Goal: Information Seeking & Learning: Learn about a topic

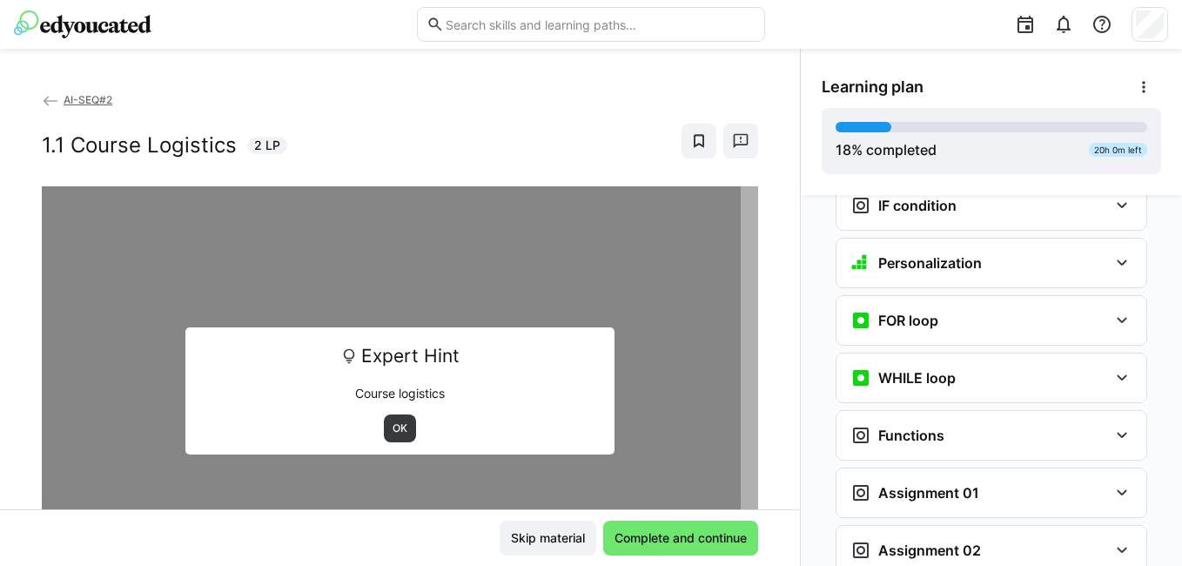
scroll to position [1419, 0]
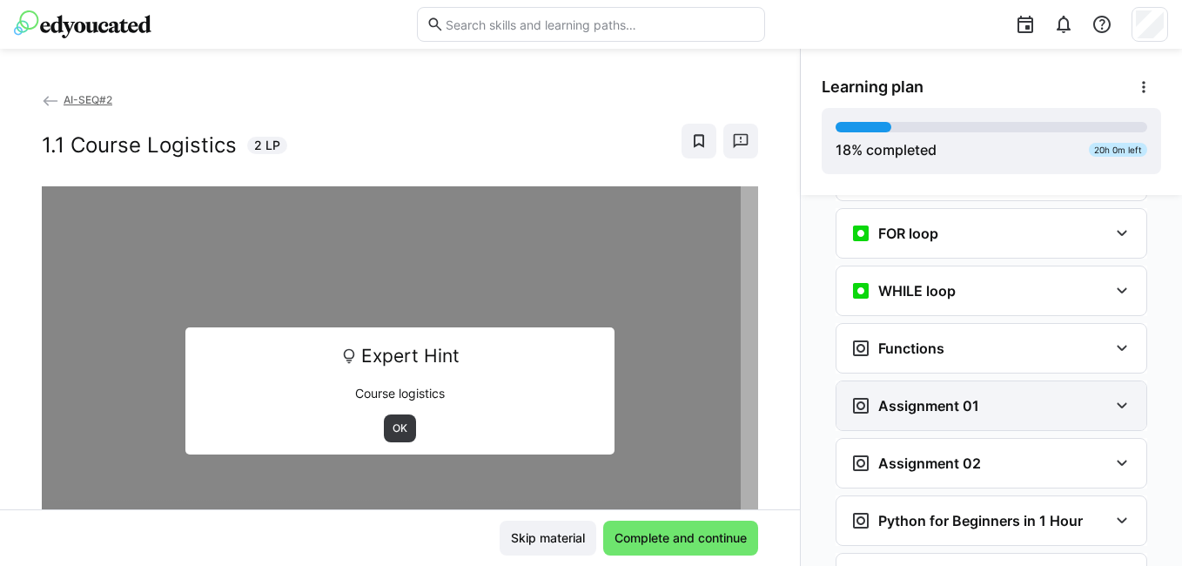
click at [961, 397] on h3 "Assignment 01" at bounding box center [928, 405] width 101 height 17
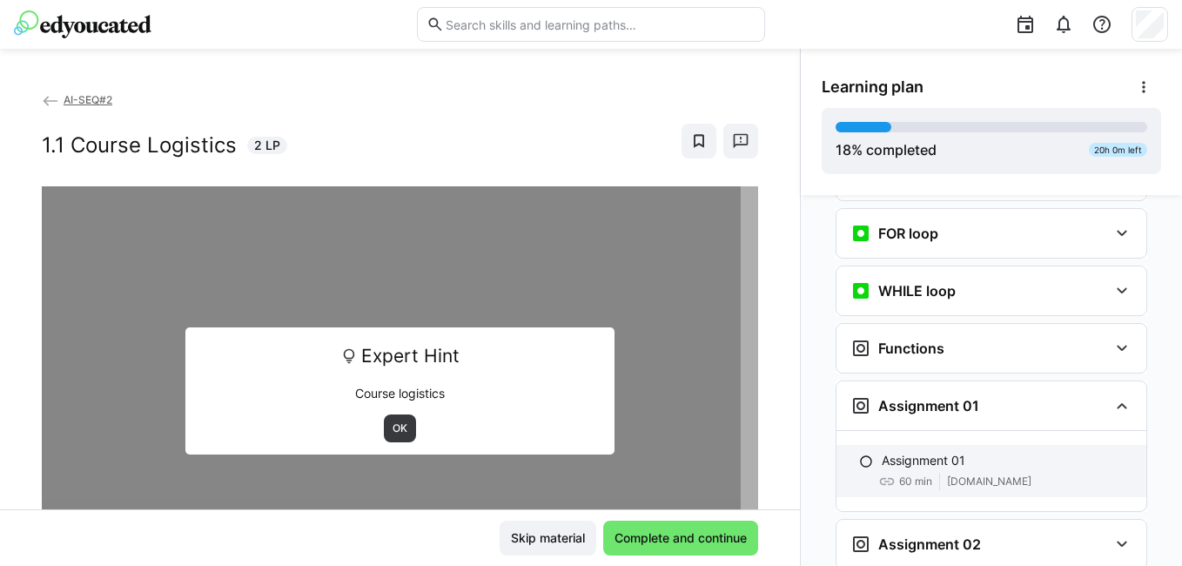
click at [947, 452] on p "Assignment 01" at bounding box center [924, 460] width 84 height 17
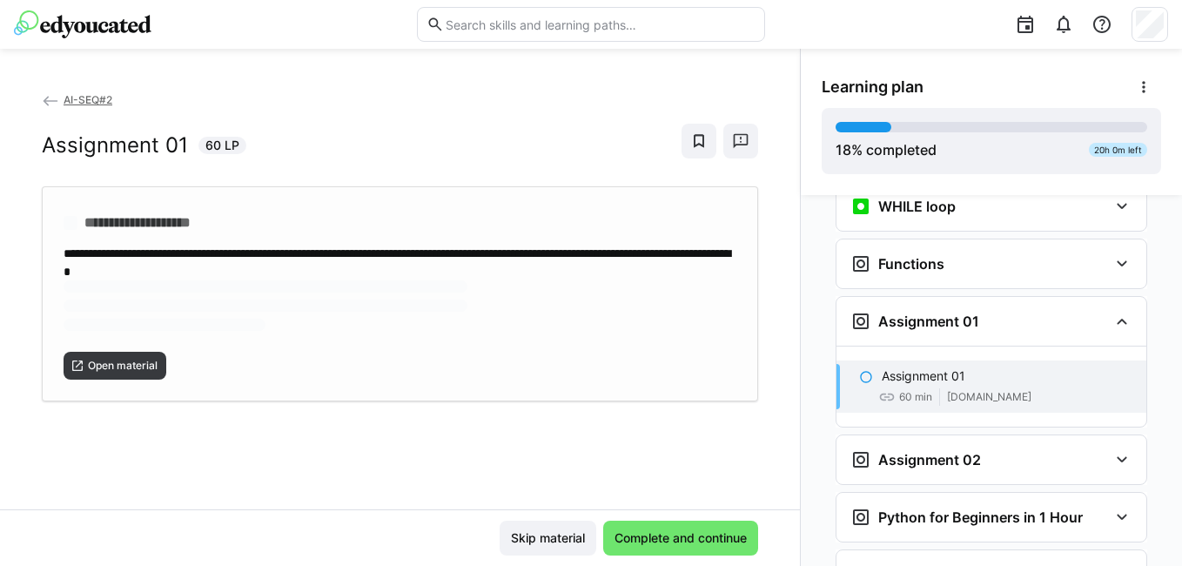
scroll to position [1577, 0]
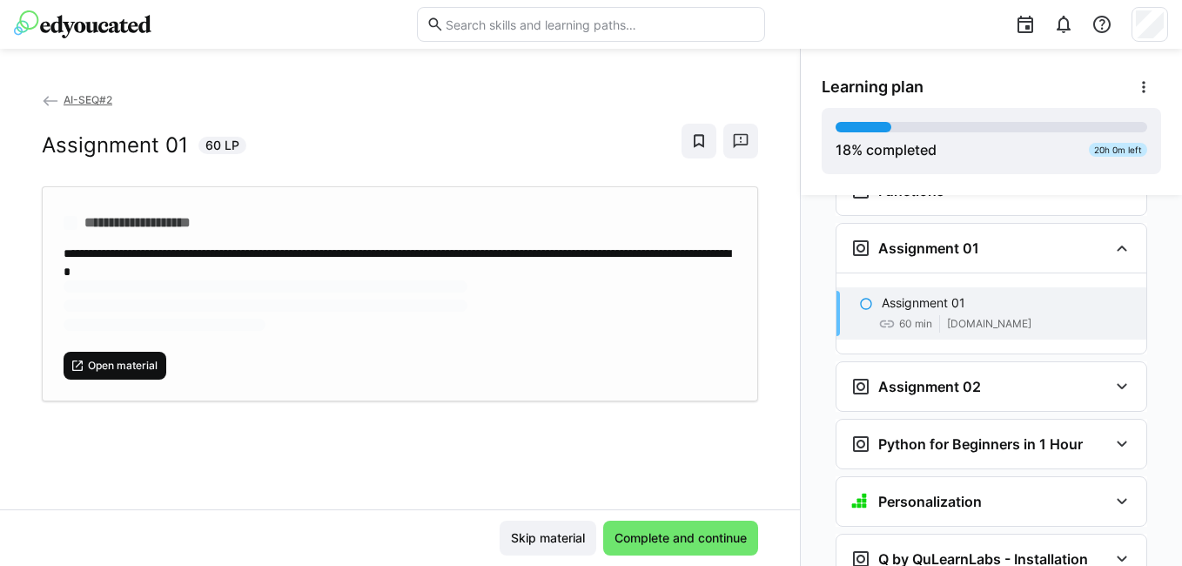
click at [116, 359] on span "Open material" at bounding box center [122, 366] width 73 height 14
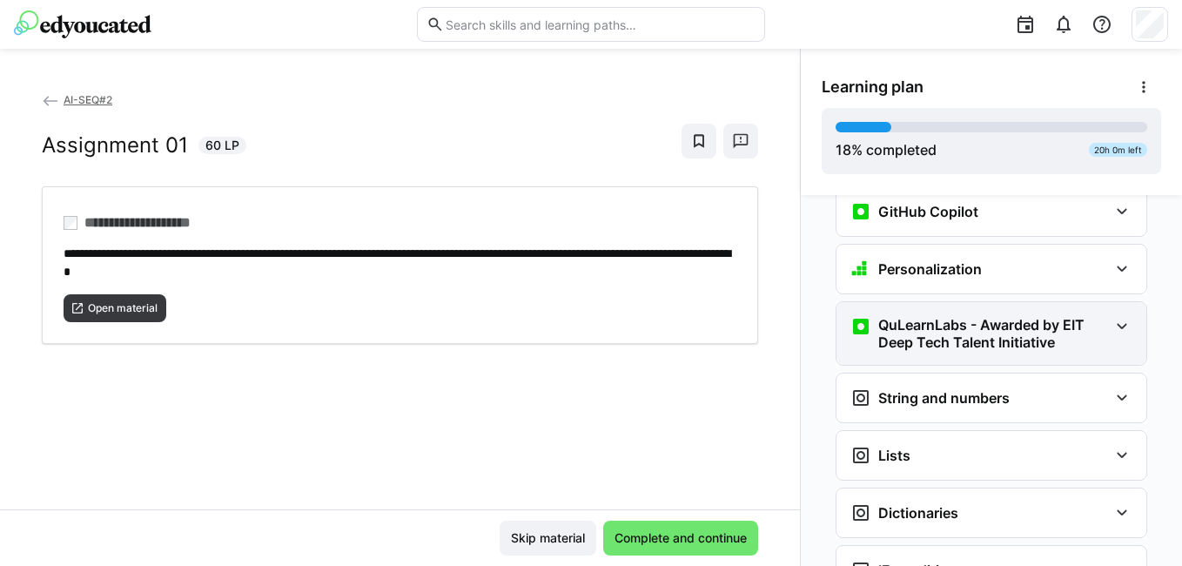
scroll to position [1054, 0]
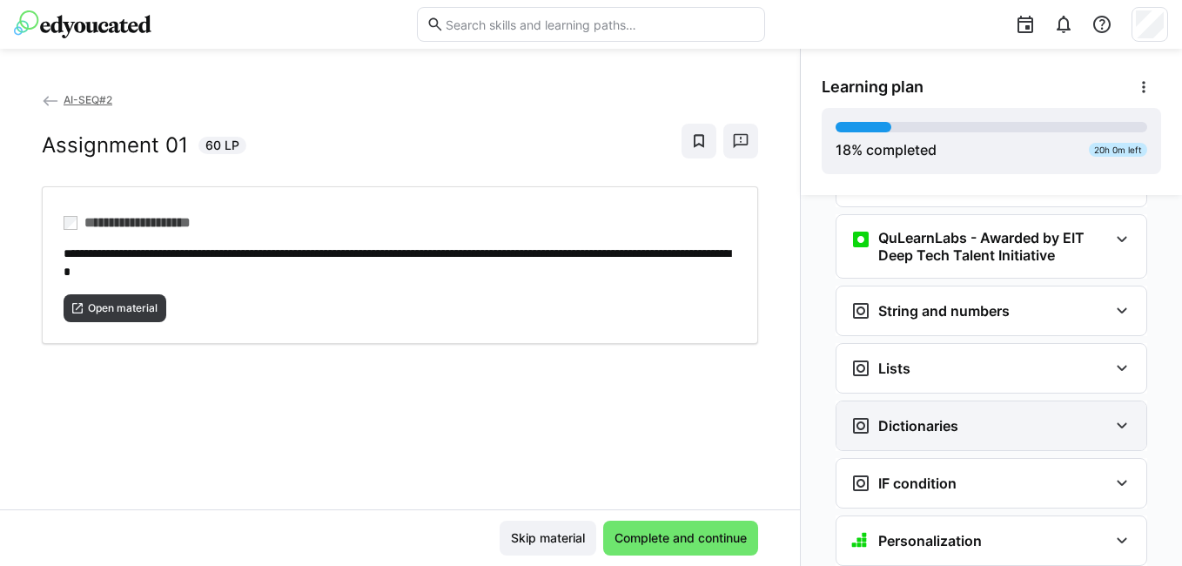
click at [913, 417] on h3 "Dictionaries" at bounding box center [918, 425] width 80 height 17
click at [912, 417] on h3 "Dictionaries" at bounding box center [918, 425] width 80 height 17
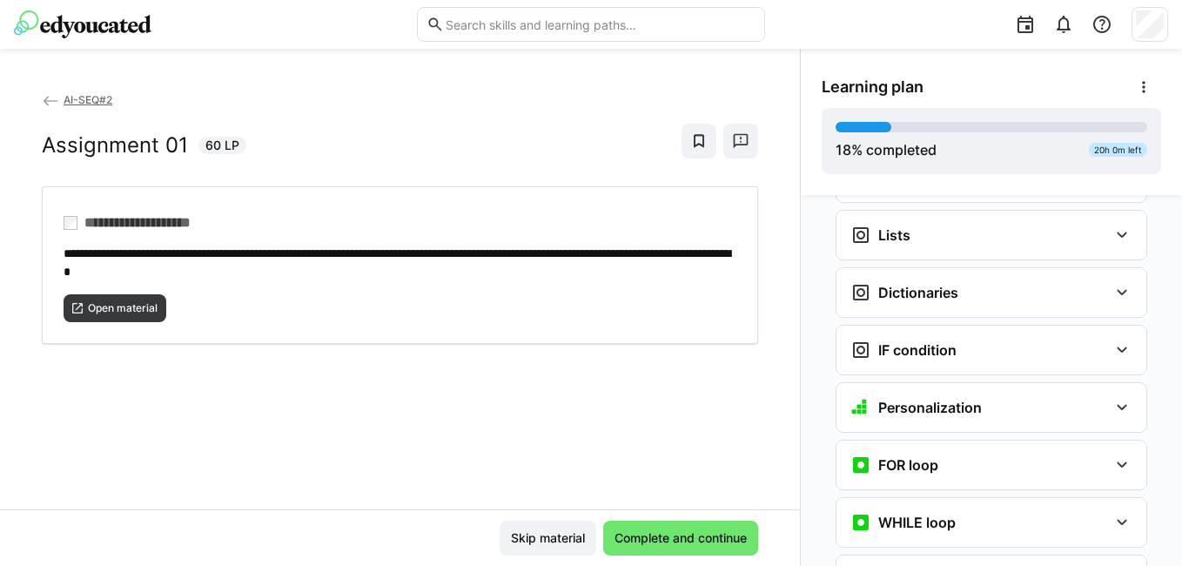
scroll to position [1228, 0]
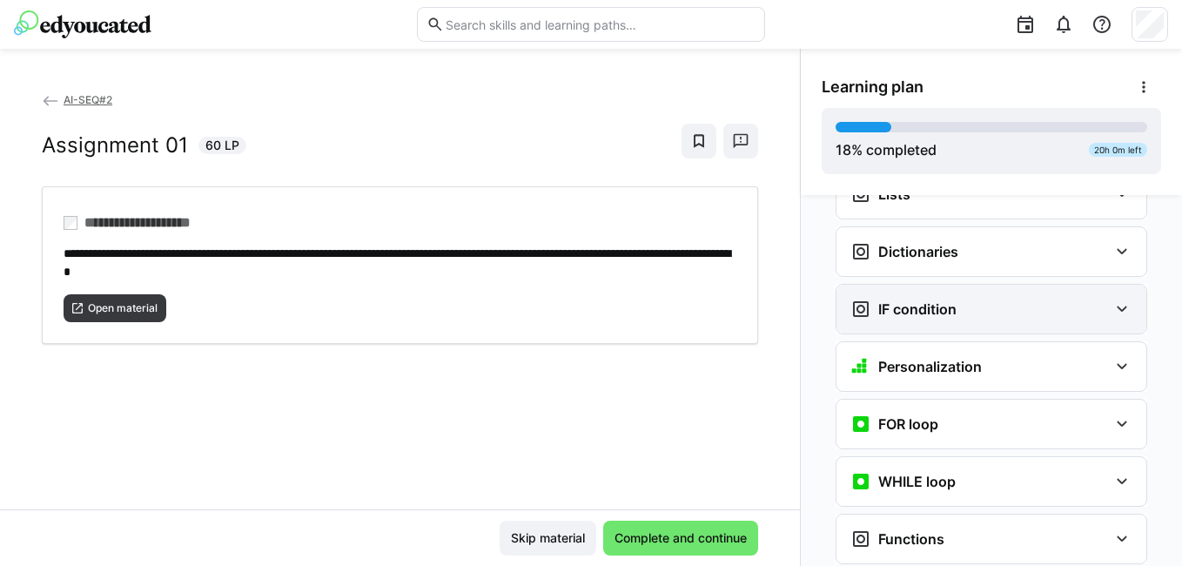
click at [903, 299] on div "IF condition" at bounding box center [904, 309] width 106 height 21
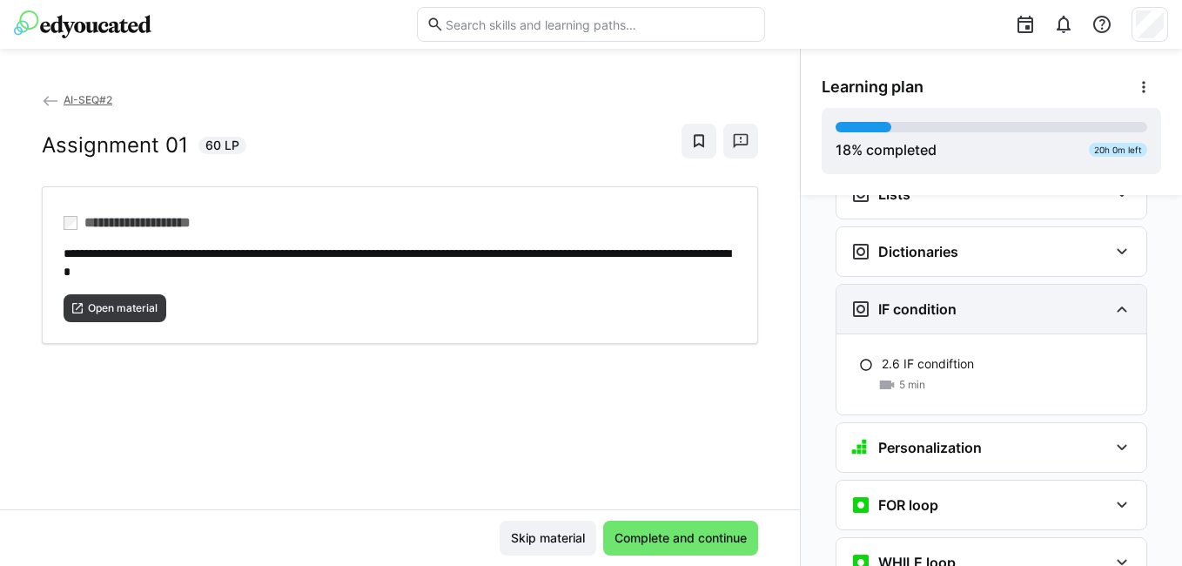
click at [902, 299] on div "IF condition" at bounding box center [904, 309] width 106 height 21
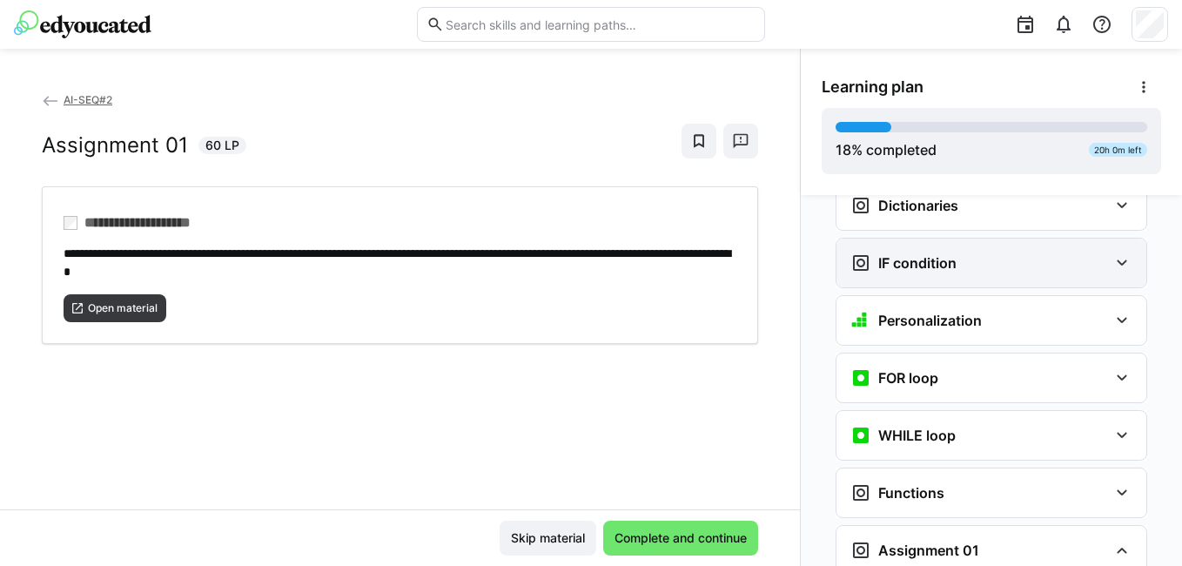
scroll to position [1315, 0]
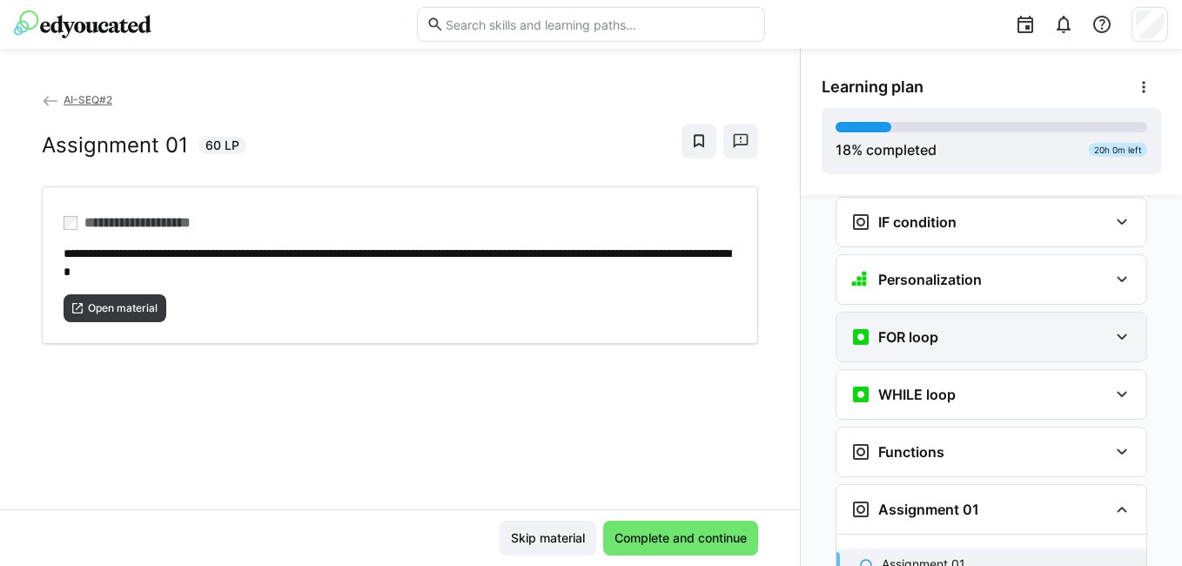
click at [918, 328] on h3 "FOR loop" at bounding box center [908, 336] width 60 height 17
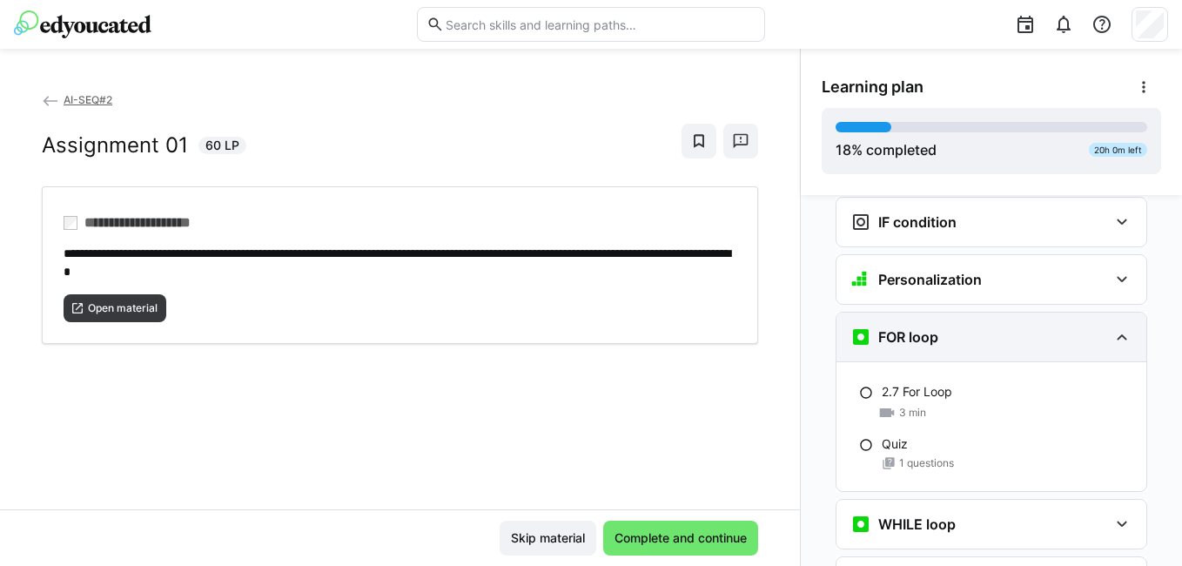
click at [918, 328] on h3 "FOR loop" at bounding box center [908, 336] width 60 height 17
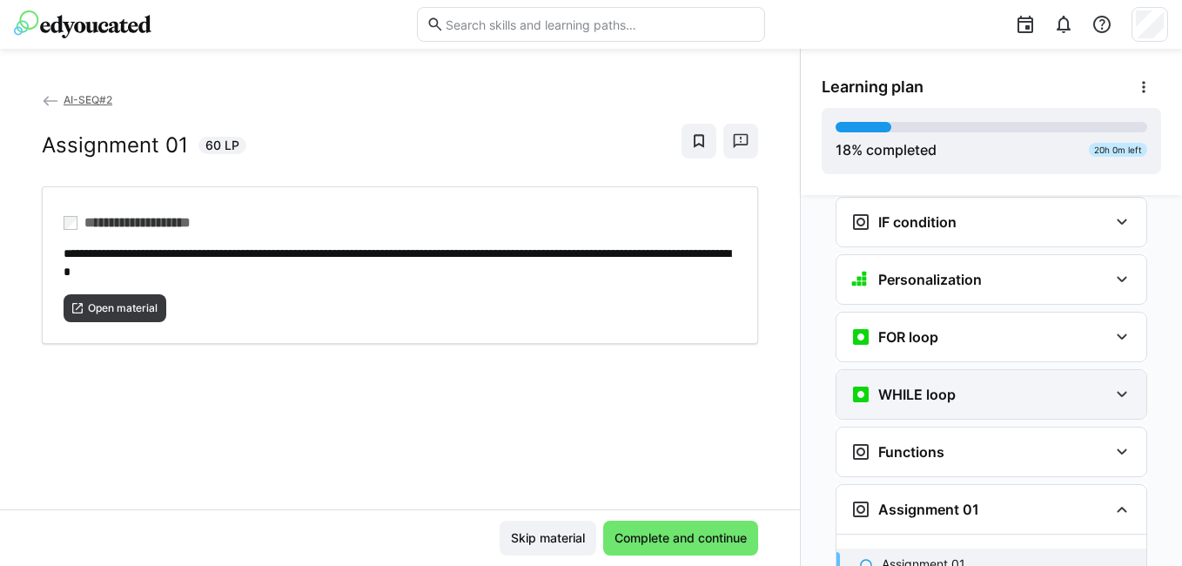
click at [909, 370] on div "WHILE loop" at bounding box center [992, 394] width 310 height 49
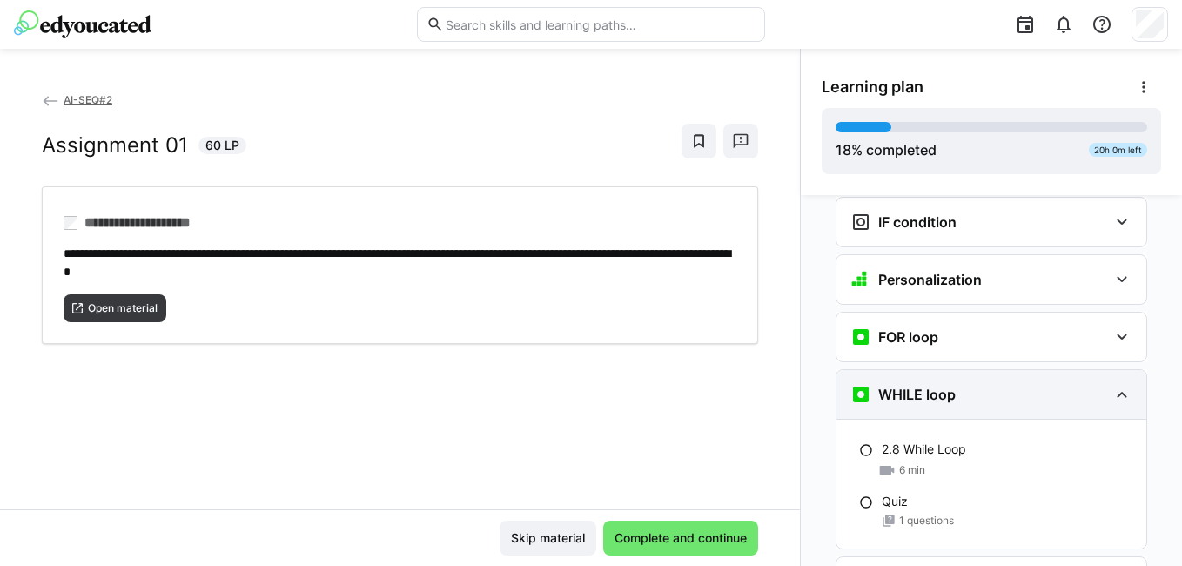
click at [909, 370] on div "WHILE loop" at bounding box center [992, 394] width 310 height 49
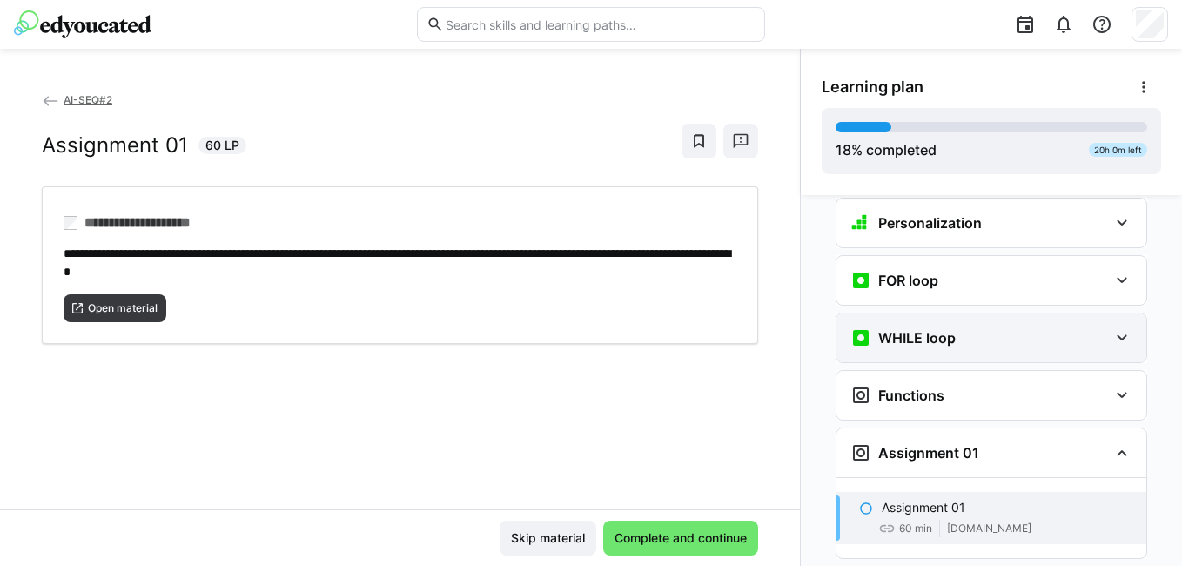
scroll to position [1402, 0]
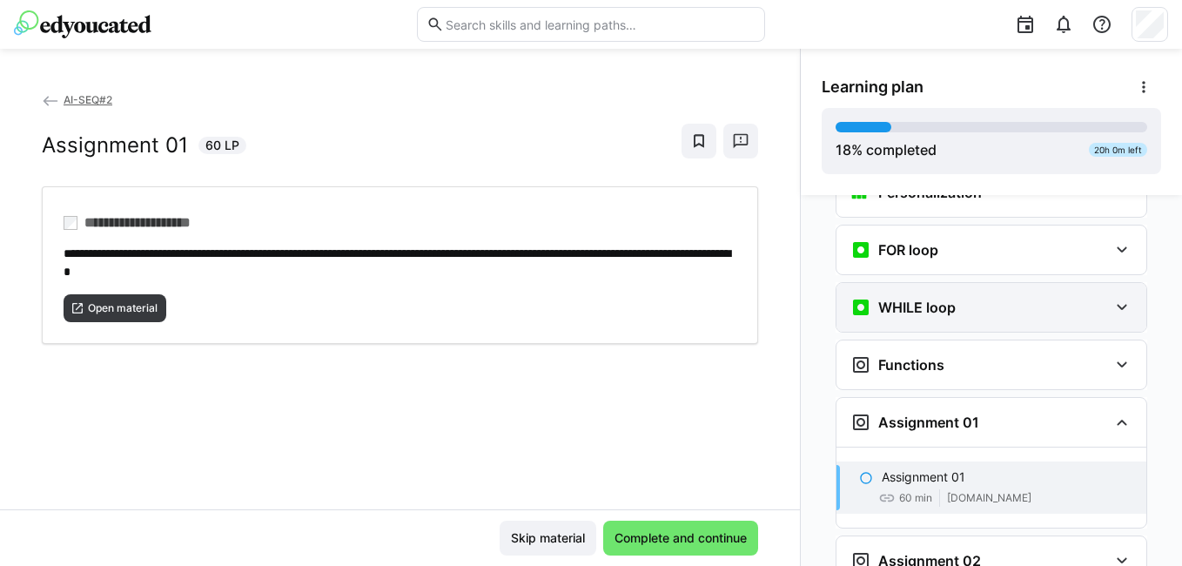
click at [909, 351] on div "Functions" at bounding box center [992, 364] width 310 height 49
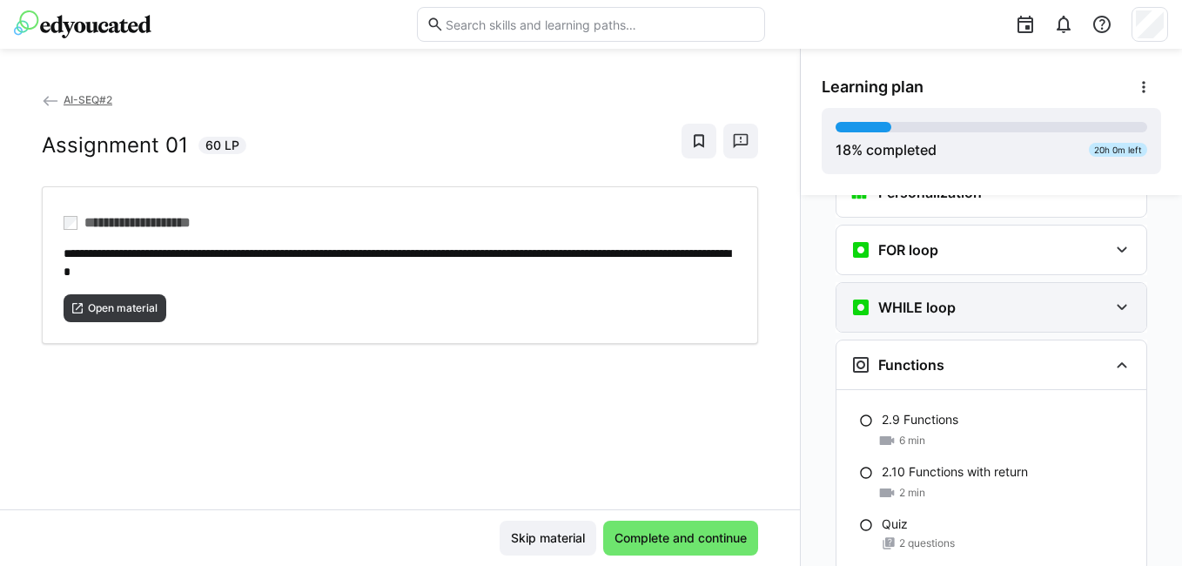
click at [909, 351] on div "Functions" at bounding box center [992, 364] width 310 height 49
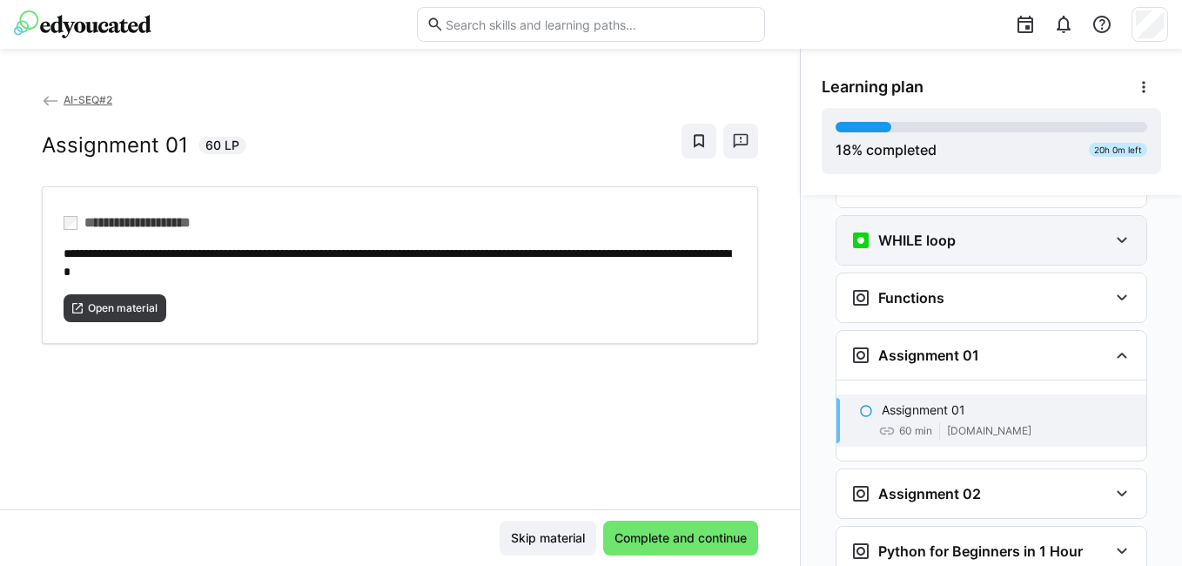
scroll to position [1489, 0]
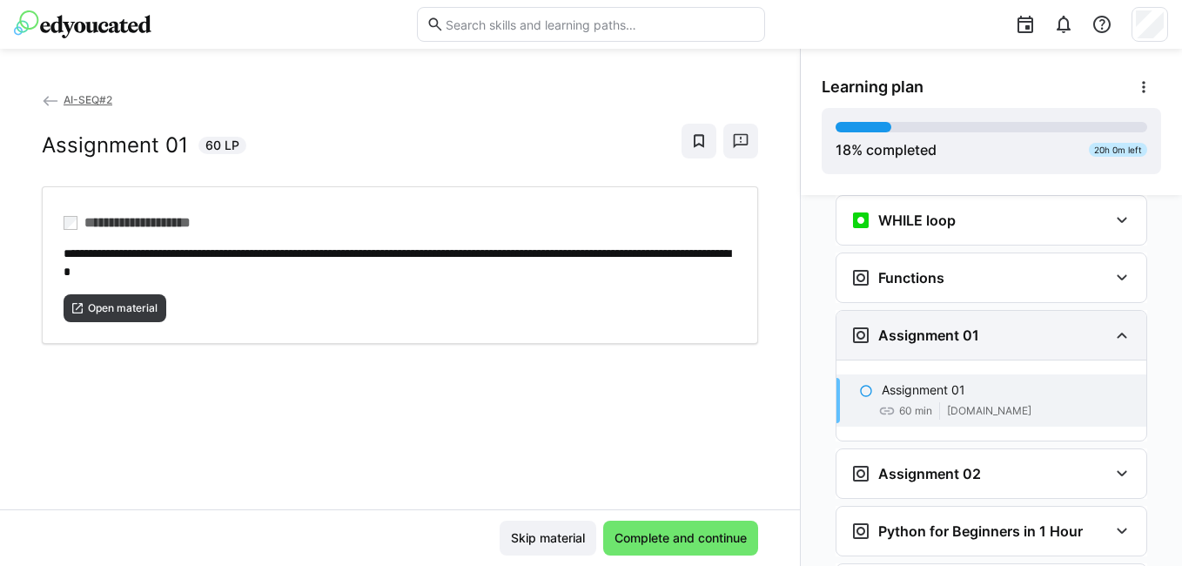
click at [905, 328] on div "Assignment 01" at bounding box center [992, 335] width 310 height 49
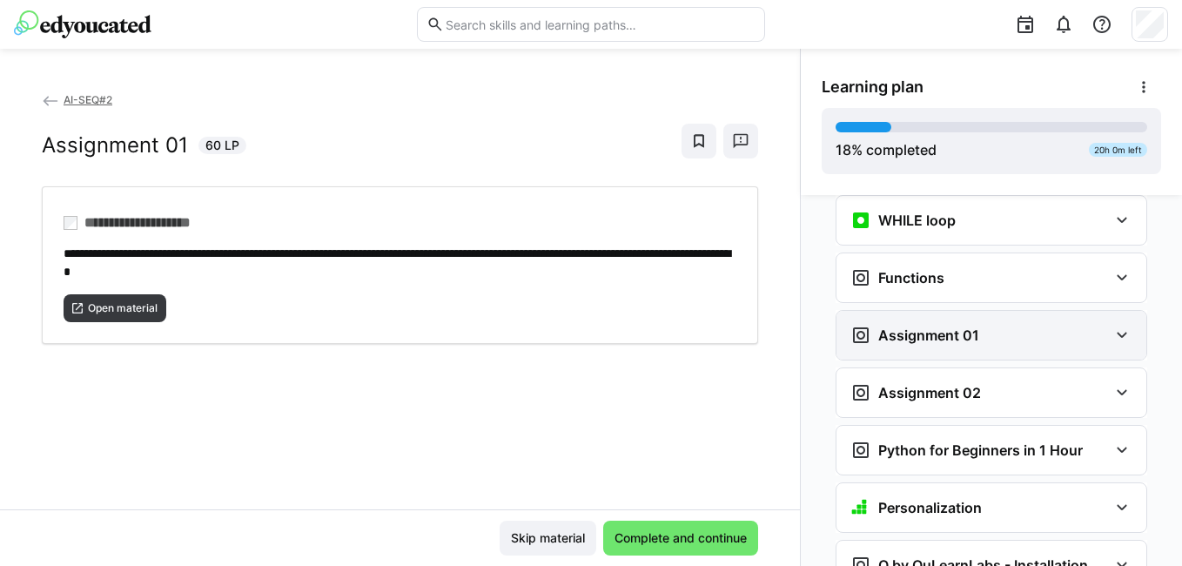
click at [911, 321] on div "Assignment 01" at bounding box center [992, 335] width 310 height 49
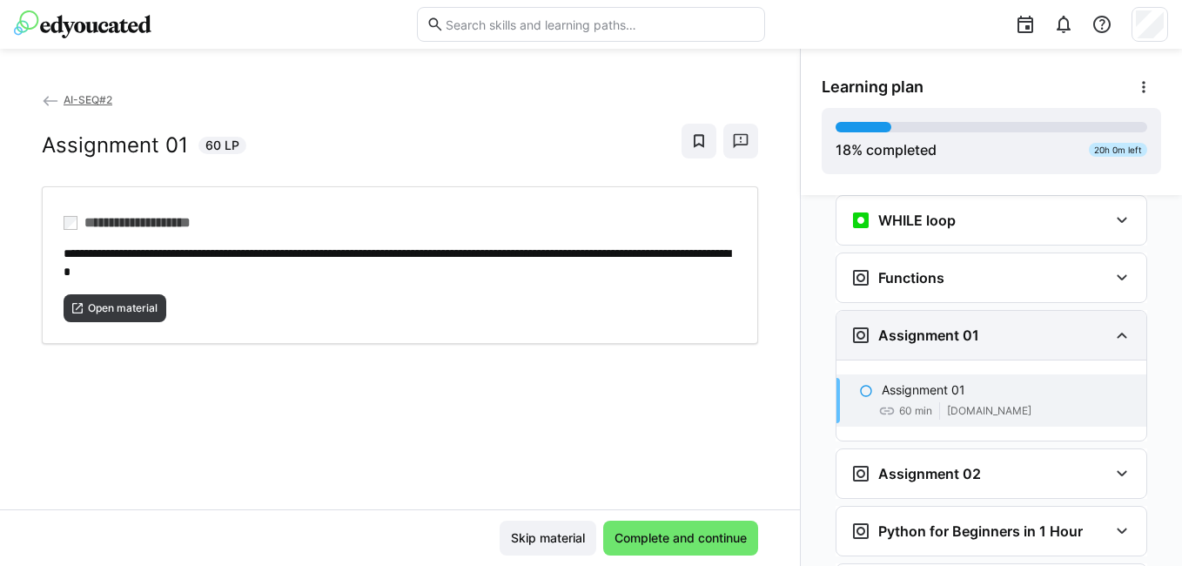
click at [911, 321] on div "Assignment 01" at bounding box center [992, 335] width 310 height 49
